Goal: Task Accomplishment & Management: Use online tool/utility

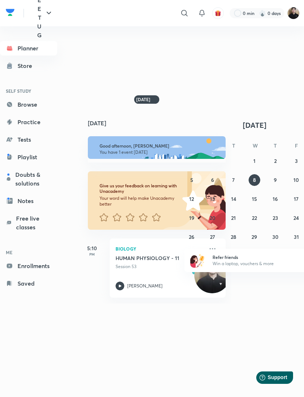
click at [292, 11] on img at bounding box center [294, 13] width 12 height 12
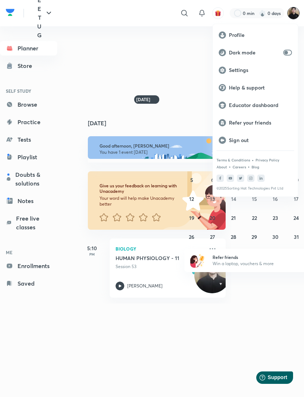
click at [278, 102] on p "Educator dashboard" at bounding box center [260, 105] width 63 height 7
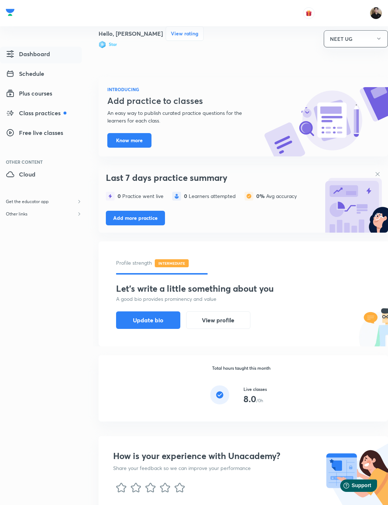
click at [64, 175] on link "Cloud" at bounding box center [41, 175] width 82 height 17
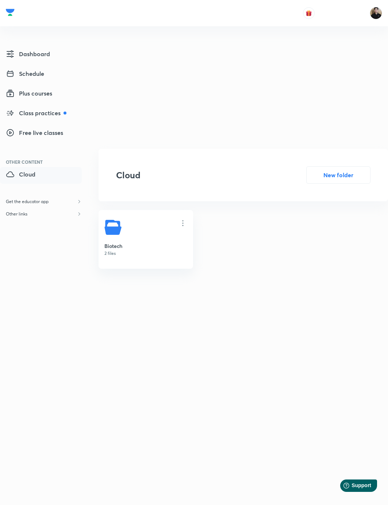
click at [304, 184] on button "New folder" at bounding box center [338, 175] width 64 height 18
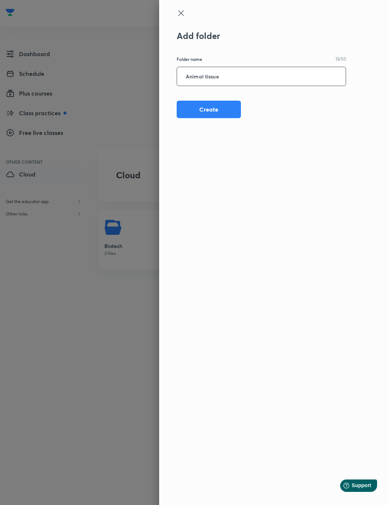
type input "Animal tissue"
click at [227, 114] on button "Create" at bounding box center [209, 110] width 64 height 18
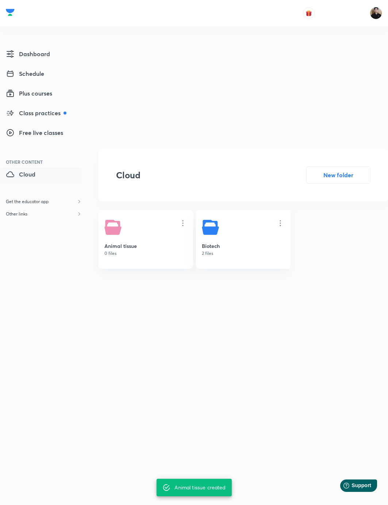
click at [155, 250] on h5 "Animal tissue" at bounding box center [145, 246] width 83 height 8
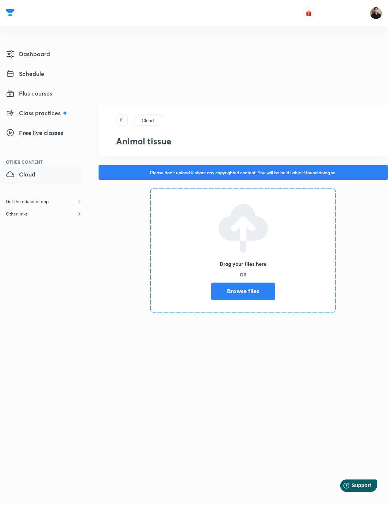
click at [211, 236] on div "Drag your files here OR Browse files" at bounding box center [243, 250] width 64 height 99
click at [211, 300] on label "Browse files" at bounding box center [243, 292] width 64 height 18
click at [211, 300] on input "Browse files" at bounding box center [211, 292] width 0 height 18
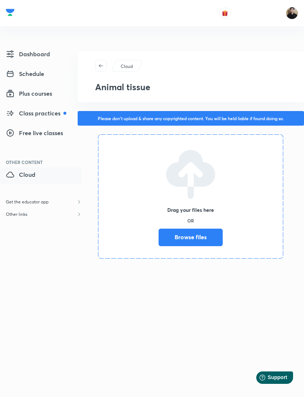
click at [159, 246] on label "Browse files" at bounding box center [191, 237] width 64 height 18
click at [159, 246] on input "Browse files" at bounding box center [159, 237] width 0 height 18
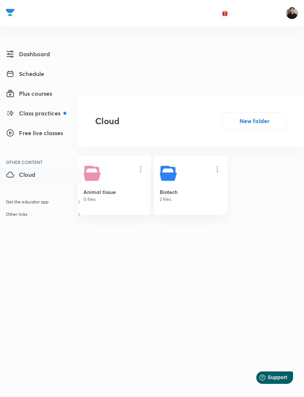
click at [122, 196] on h5 "Animal tissue" at bounding box center [115, 192] width 62 height 8
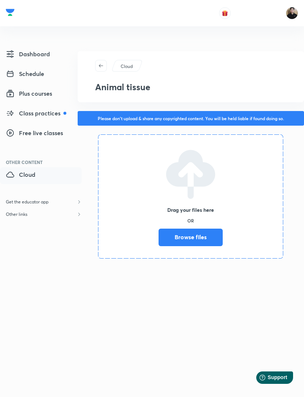
click at [159, 246] on label "Browse files" at bounding box center [191, 237] width 64 height 18
click at [159, 246] on input "Browse files" at bounding box center [159, 237] width 0 height 18
